Goal: Entertainment & Leisure: Consume media (video, audio)

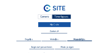
click at [55, 24] on link "Mijn C-site" at bounding box center [54, 24] width 33 height 5
click at [55, 26] on link "Mijn C-site" at bounding box center [54, 24] width 33 height 5
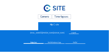
click at [34, 42] on span "Projecten" at bounding box center [33, 42] width 6 height 1
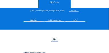
scroll to position [23, 0]
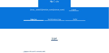
click at [56, 40] on span "Lijst" at bounding box center [54, 38] width 5 height 2
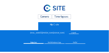
click at [46, 17] on div "Camera" at bounding box center [45, 16] width 14 height 5
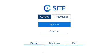
click at [44, 17] on div "Camera" at bounding box center [45, 16] width 14 height 5
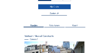
scroll to position [9, 0]
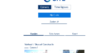
click at [62, 7] on div "Time-lapses" at bounding box center [61, 7] width 19 height 5
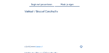
scroll to position [46, 0]
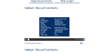
click at [25, 41] on icon at bounding box center [26, 39] width 2 height 3
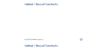
scroll to position [92, 0]
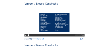
click at [26, 37] on icon at bounding box center [26, 35] width 2 height 3
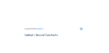
scroll to position [100, 0]
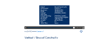
click at [26, 29] on icon at bounding box center [26, 27] width 2 height 3
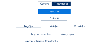
scroll to position [0, 0]
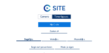
click at [53, 40] on span "Wekelijks" at bounding box center [54, 39] width 8 height 2
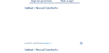
scroll to position [54, 0]
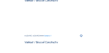
click at [25, 33] on icon at bounding box center [26, 32] width 2 height 3
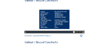
click at [25, 33] on icon at bounding box center [26, 32] width 2 height 3
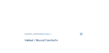
scroll to position [100, 0]
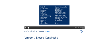
click at [25, 29] on icon at bounding box center [26, 27] width 2 height 3
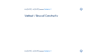
scroll to position [153, 0]
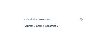
click at [25, 17] on icon at bounding box center [26, 15] width 2 height 3
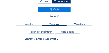
scroll to position [0, 0]
